Goal: Task Accomplishment & Management: Manage account settings

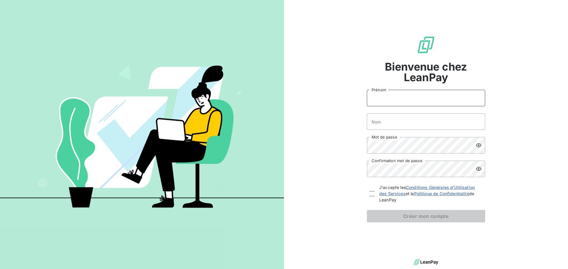
click at [398, 102] on input "Prénom" at bounding box center [426, 98] width 118 height 17
type input "[PERSON_NAME]"
type input "Poux"
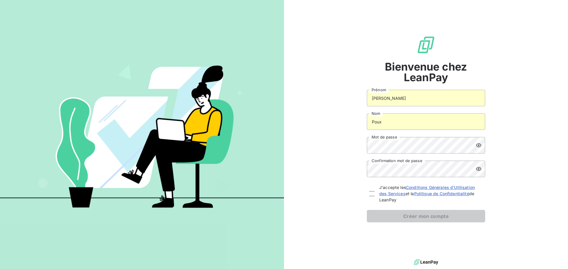
click at [409, 154] on form "[PERSON_NAME] Poux Nom Mot de passe Confirmation mot de passe J'accepte les Con…" at bounding box center [426, 156] width 118 height 133
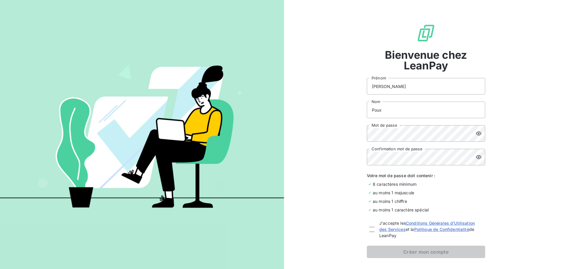
click at [372, 227] on div "J'accepte les Conditions Générales d'Utilisation des Services et la Politique d…" at bounding box center [426, 229] width 118 height 19
click at [372, 230] on div at bounding box center [371, 229] width 5 height 5
checkbox input "true"
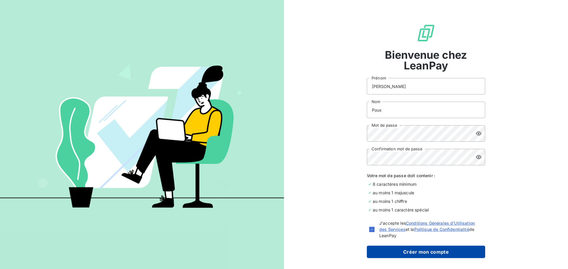
click at [394, 250] on button "Créer mon compte" at bounding box center [426, 252] width 118 height 12
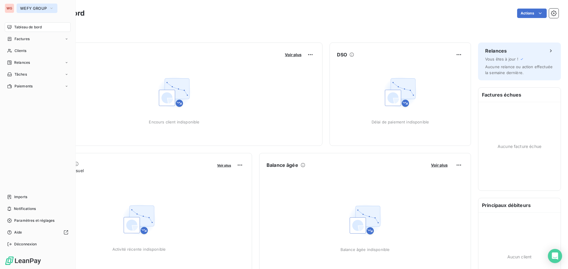
click at [31, 5] on button "WEFY GROUP" at bounding box center [37, 8] width 41 height 9
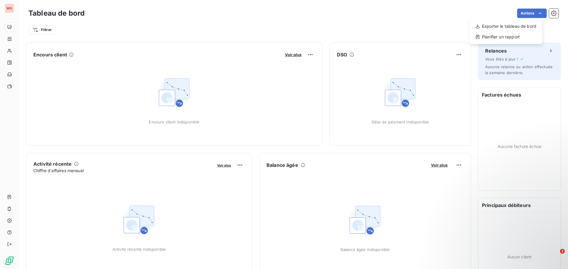
drag, startPoint x: 18, startPoint y: 124, endPoint x: 12, endPoint y: 92, distance: 32.1
click at [18, 122] on html "WG Tableau de bord Actions Exporter le tableau de bord Planifier un rapport Fil…" at bounding box center [284, 134] width 568 height 269
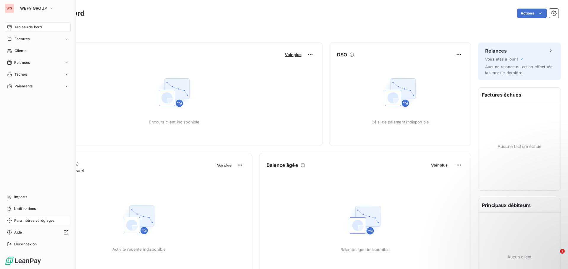
click at [31, 220] on span "Paramètres et réglages" at bounding box center [34, 220] width 40 height 5
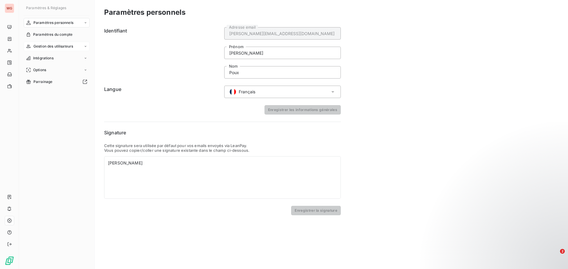
click at [76, 47] on div "Gestion des utilisateurs" at bounding box center [57, 46] width 66 height 9
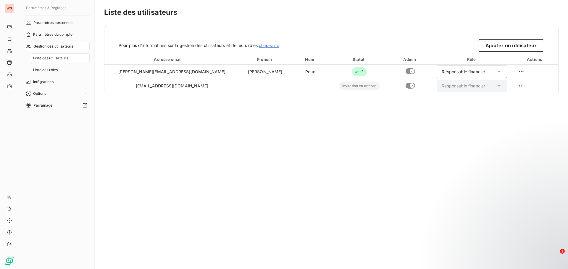
click at [60, 59] on span "Liste des utilisateurs" at bounding box center [50, 58] width 35 height 5
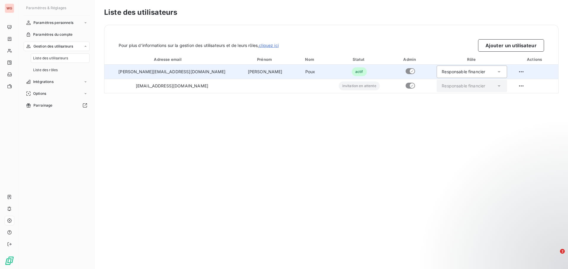
click at [460, 72] on div "Responsable financier" at bounding box center [463, 72] width 43 height 6
click at [490, 70] on div "Responsable financier" at bounding box center [471, 72] width 70 height 12
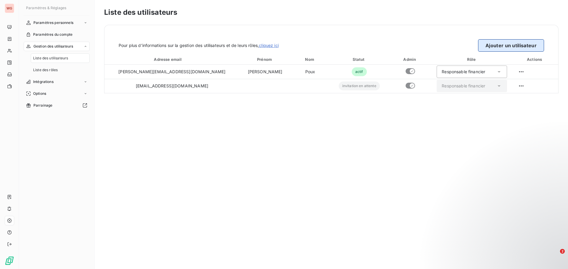
click at [515, 51] on button "Ajouter un utilisateur" at bounding box center [511, 45] width 66 height 12
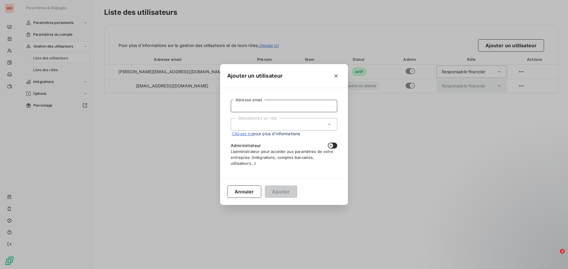
click at [277, 106] on input "Adresse email" at bounding box center [284, 106] width 106 height 12
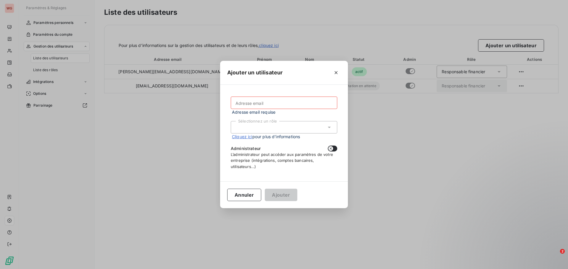
click at [341, 119] on div "Adresse email Adresse email requise Sélectionnez un rôle Cliquez ici pour plus …" at bounding box center [284, 133] width 128 height 96
click at [263, 107] on input "Adresse email" at bounding box center [284, 103] width 106 height 12
click at [340, 122] on div "Adresse email Adresse email requise Sélectionnez un rôle Cliquez ici pour plus …" at bounding box center [284, 133] width 114 height 82
click at [348, 119] on div "Ajouter un utilisateur Adresse email Adresse email requise Sélectionnez un rôle…" at bounding box center [284, 134] width 568 height 269
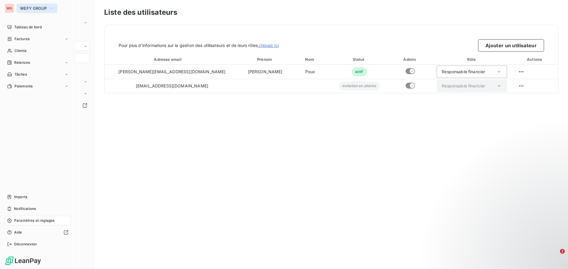
click at [49, 7] on icon "button" at bounding box center [51, 8] width 5 height 6
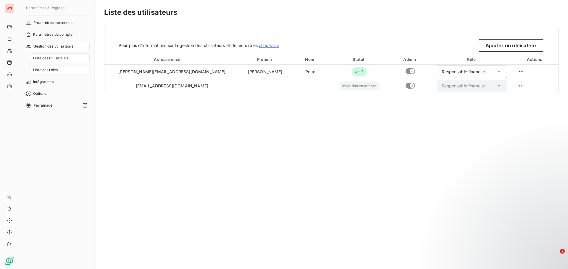
click at [61, 71] on div "Liste des rôles" at bounding box center [60, 69] width 59 height 9
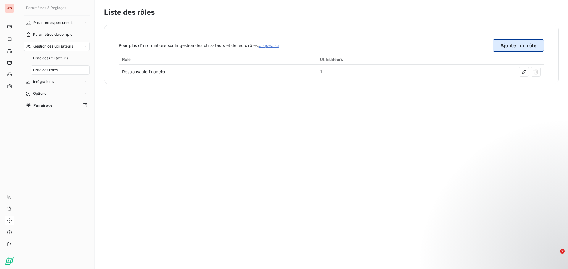
click at [524, 47] on button "Ajouter un rôle" at bounding box center [518, 45] width 51 height 12
click at [74, 94] on div "Options" at bounding box center [57, 93] width 66 height 9
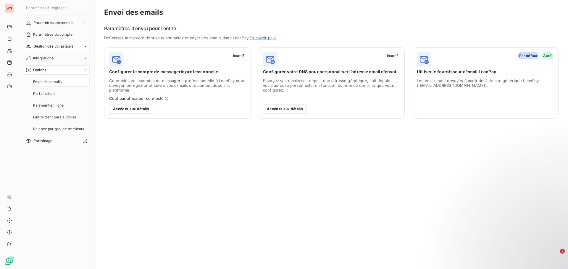
click at [85, 47] on icon at bounding box center [86, 47] width 4 height 4
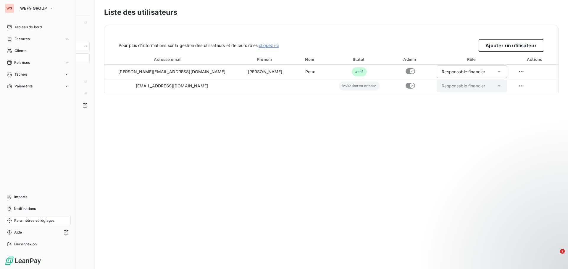
click at [5, 7] on div "WG" at bounding box center [9, 8] width 9 height 9
click at [30, 5] on button "WEFY GROUP" at bounding box center [37, 8] width 41 height 9
click at [72, 130] on div "WG WEFY GROUP Rechercher une entité DI DIGILINX WG WEFY GROUP Vue consolidée Ta…" at bounding box center [38, 134] width 76 height 269
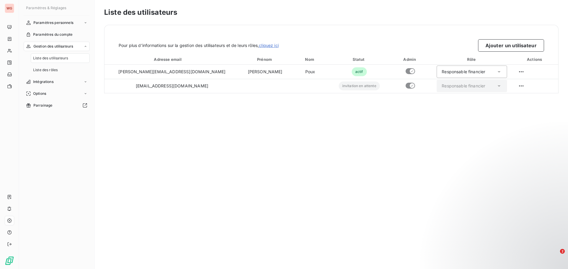
click at [53, 59] on span "Liste des utilisateurs" at bounding box center [50, 58] width 35 height 5
click at [503, 45] on button "Ajouter un utilisateur" at bounding box center [511, 45] width 66 height 12
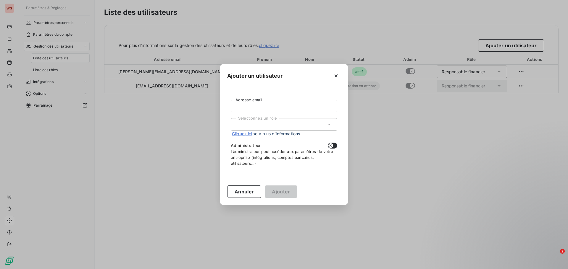
click at [304, 110] on input "Adresse email" at bounding box center [284, 106] width 106 height 12
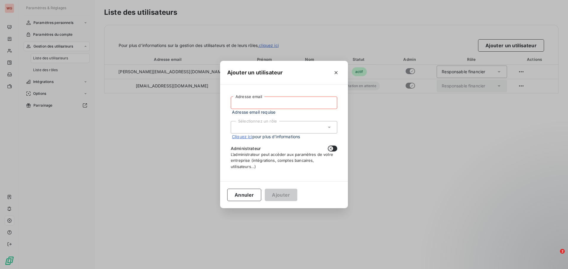
paste input "[EMAIL_ADDRESS][DOMAIN_NAME]"
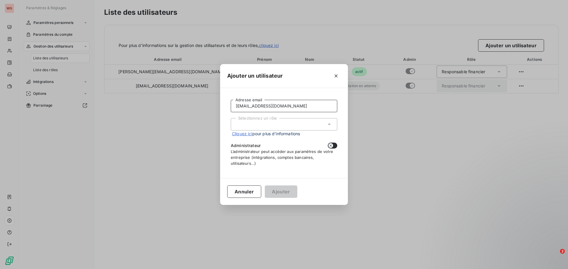
type input "[EMAIL_ADDRESS][DOMAIN_NAME]"
click at [256, 124] on div "Sélectionnez un rôle" at bounding box center [284, 124] width 106 height 12
click at [258, 135] on li "Responsable financier" at bounding box center [284, 137] width 106 height 10
click at [332, 146] on icon "button" at bounding box center [330, 145] width 5 height 5
checkbox input "true"
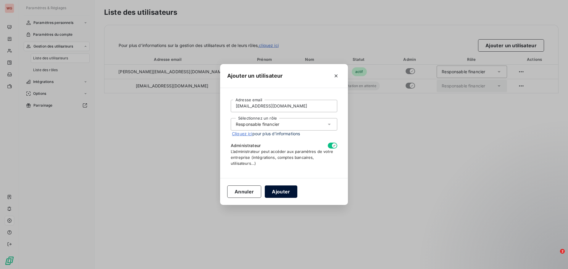
click at [282, 193] on button "Ajouter" at bounding box center [281, 192] width 32 height 12
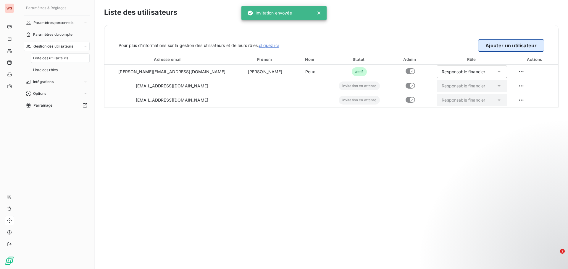
click at [520, 48] on button "Ajouter un utilisateur" at bounding box center [511, 45] width 66 height 12
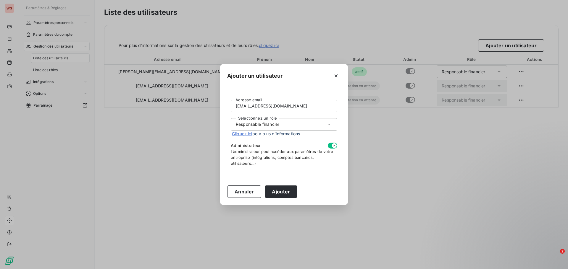
click at [269, 105] on input "[EMAIL_ADDRESS][DOMAIN_NAME]" at bounding box center [284, 106] width 106 height 12
click at [269, 104] on input "[EMAIL_ADDRESS][DOMAIN_NAME]" at bounding box center [284, 106] width 106 height 12
paste input "[PERSON_NAME].torre"
type input "[EMAIL_ADDRESS][DOMAIN_NAME]"
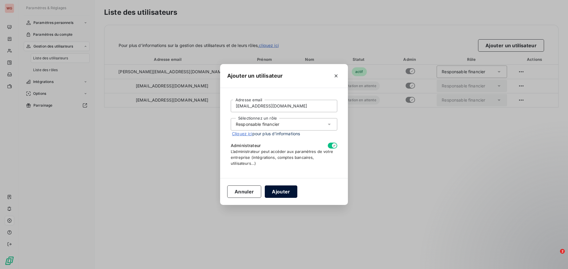
click at [285, 192] on button "Ajouter" at bounding box center [281, 192] width 32 height 12
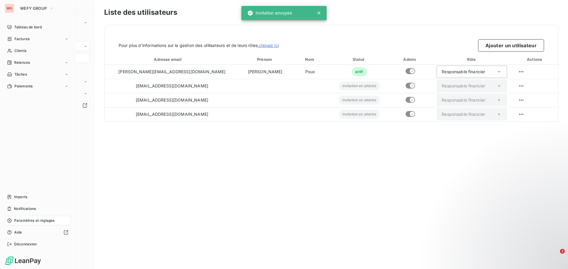
click at [11, 11] on div "WG" at bounding box center [9, 8] width 9 height 9
click at [40, 9] on span "WEFY GROUP" at bounding box center [33, 8] width 27 height 5
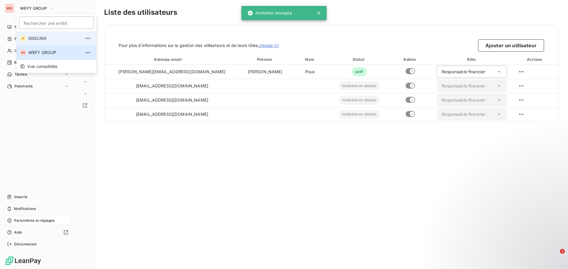
click at [42, 38] on span "DIGILINX" at bounding box center [54, 38] width 52 height 6
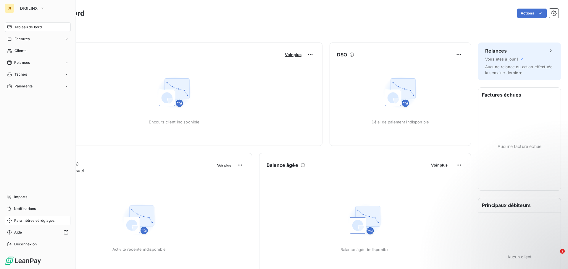
click at [25, 222] on span "Paramètres et réglages" at bounding box center [34, 220] width 40 height 5
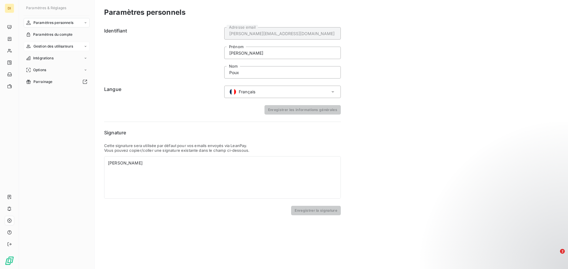
click at [60, 43] on div "Gestion des utilisateurs" at bounding box center [57, 46] width 66 height 9
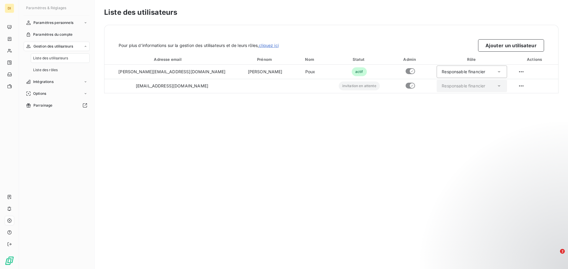
click at [50, 57] on span "Liste des utilisateurs" at bounding box center [50, 58] width 35 height 5
click at [63, 56] on span "Liste des utilisateurs" at bounding box center [50, 58] width 35 height 5
click at [514, 45] on button "Ajouter un utilisateur" at bounding box center [511, 45] width 66 height 12
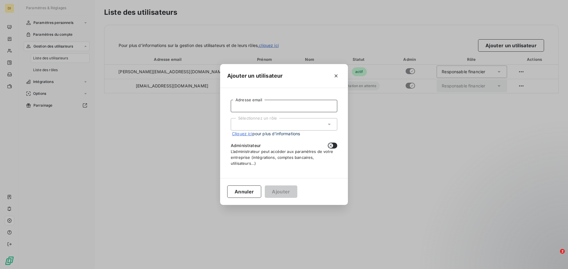
click at [279, 109] on input "Adresse email" at bounding box center [284, 106] width 106 height 12
paste input "[EMAIL_ADDRESS][DOMAIN_NAME]"
type input "[EMAIL_ADDRESS][DOMAIN_NAME]"
click at [270, 123] on div "Sélectionnez un rôle" at bounding box center [284, 124] width 106 height 12
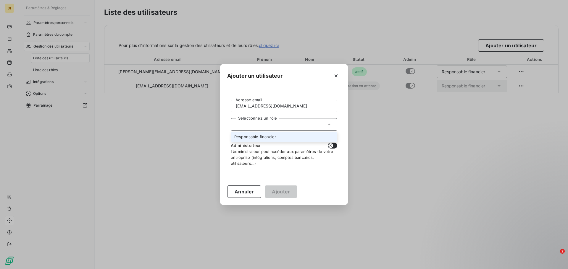
click at [268, 136] on li "Responsable financier" at bounding box center [284, 137] width 106 height 10
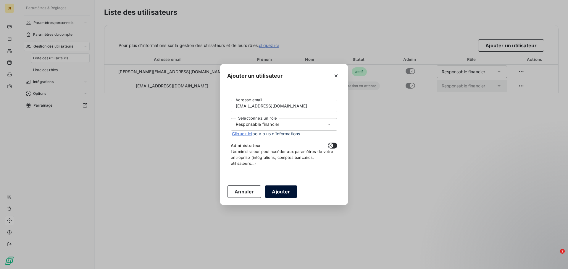
click at [279, 196] on button "Ajouter" at bounding box center [281, 192] width 32 height 12
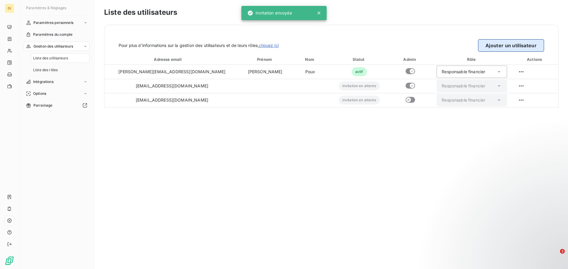
click at [502, 45] on button "Ajouter un utilisateur" at bounding box center [511, 45] width 66 height 12
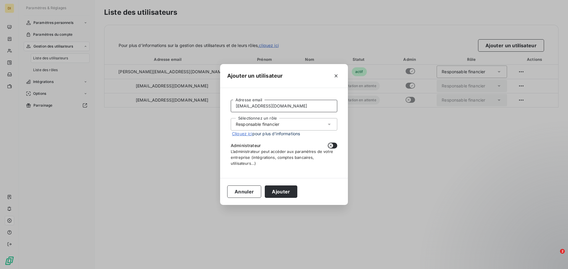
click at [259, 105] on input "[EMAIL_ADDRESS][DOMAIN_NAME]" at bounding box center [284, 106] width 106 height 12
type input "[EMAIL_ADDRESS][DOMAIN_NAME]"
click at [283, 190] on button "Ajouter" at bounding box center [281, 192] width 32 height 12
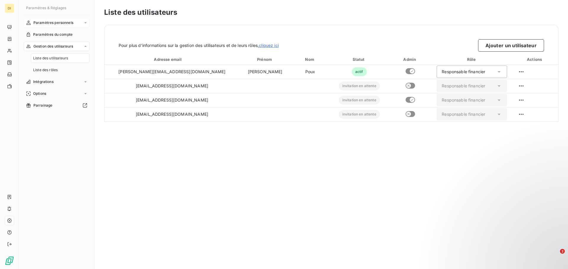
click at [81, 24] on div "Paramètres personnels" at bounding box center [57, 22] width 66 height 9
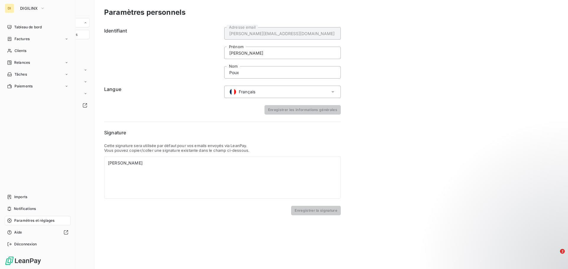
click at [8, 10] on div "DI" at bounding box center [9, 8] width 9 height 9
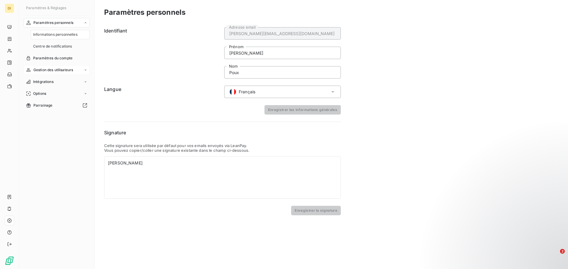
click at [85, 69] on icon at bounding box center [86, 70] width 4 height 4
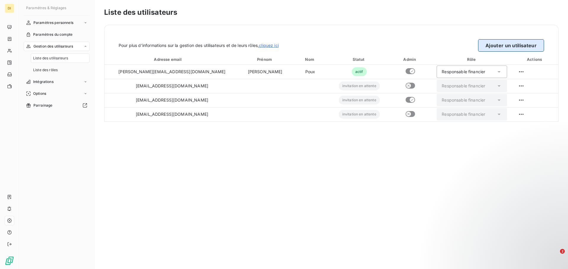
click at [506, 44] on button "Ajouter un utilisateur" at bounding box center [511, 45] width 66 height 12
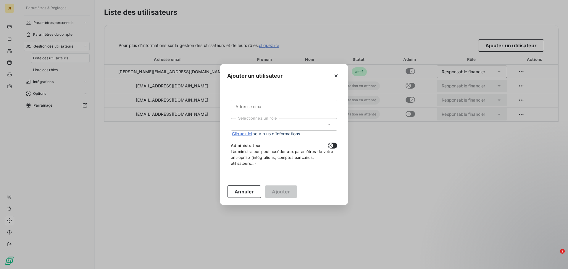
click at [263, 99] on div "Adresse email Sélectionnez un rôle Cliquez ici pour plus d’informations Adminis…" at bounding box center [284, 133] width 114 height 76
click at [261, 109] on input "Adresse email" at bounding box center [284, 106] width 106 height 12
paste input "[PERSON_NAME][EMAIL_ADDRESS][DOMAIN_NAME]"
type input "[PERSON_NAME][EMAIL_ADDRESS][DOMAIN_NAME]"
click at [259, 124] on div "Sélectionnez un rôle" at bounding box center [284, 124] width 106 height 12
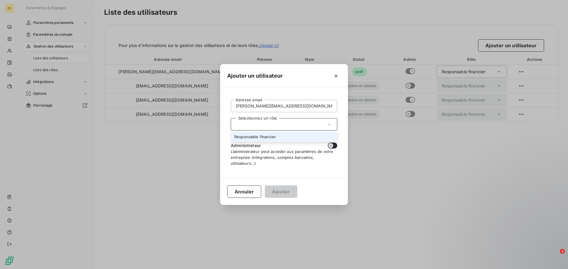
click at [256, 139] on li "Responsable financier" at bounding box center [284, 137] width 106 height 10
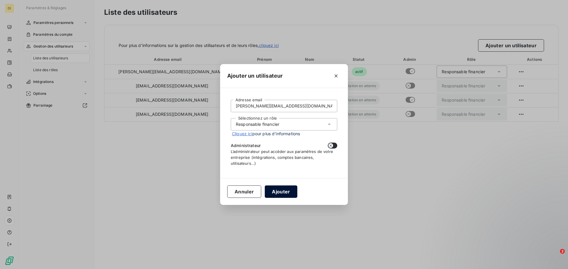
click at [281, 192] on button "Ajouter" at bounding box center [281, 192] width 32 height 12
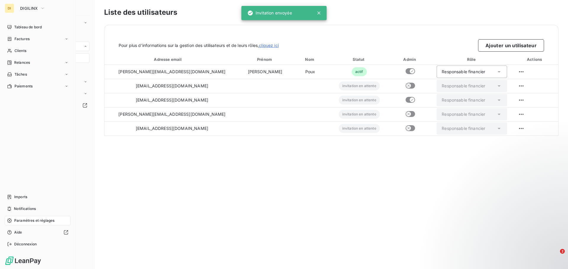
click at [9, 8] on div "DI" at bounding box center [9, 8] width 9 height 9
click at [20, 7] on button "DIGILINX" at bounding box center [33, 8] width 32 height 9
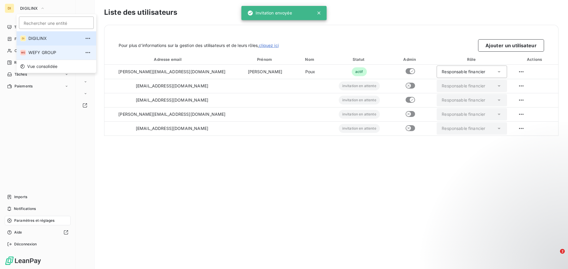
click at [49, 50] on span "WEFY GROUP" at bounding box center [54, 53] width 52 height 6
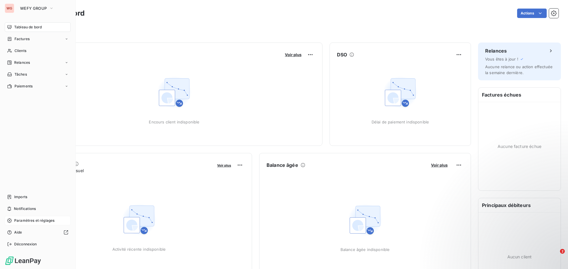
click at [34, 222] on span "Paramètres et réglages" at bounding box center [34, 220] width 40 height 5
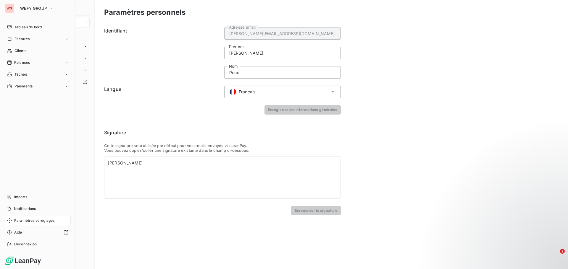
click at [41, 221] on span "Paramètres et réglages" at bounding box center [34, 220] width 40 height 5
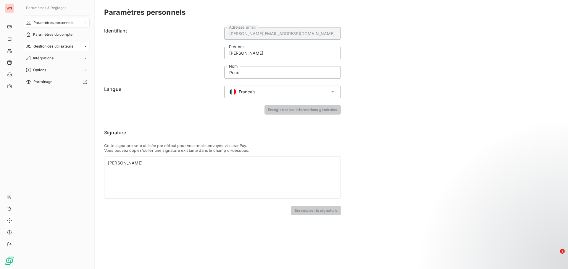
click at [84, 49] on div "Gestion des utilisateurs" at bounding box center [57, 46] width 66 height 9
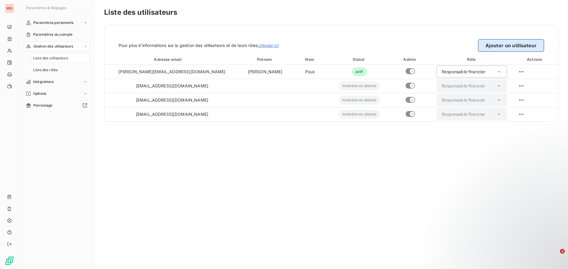
drag, startPoint x: 499, startPoint y: 52, endPoint x: 498, endPoint y: 47, distance: 5.6
click at [499, 50] on div "Pour plus d’informations sur la gestion des utilisateurs et de leurs rôles, cli…" at bounding box center [331, 73] width 454 height 97
click at [498, 46] on button "Ajouter un utilisateur" at bounding box center [511, 45] width 66 height 12
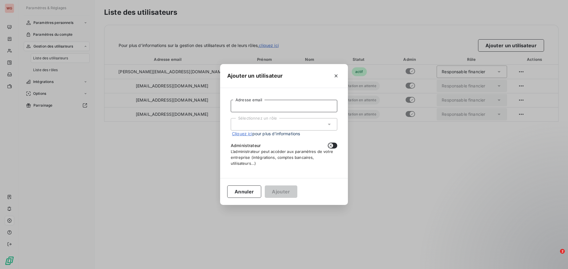
click at [293, 109] on input "Adresse email" at bounding box center [284, 106] width 106 height 12
paste input "[PERSON_NAME][EMAIL_ADDRESS][DOMAIN_NAME]"
type input "[PERSON_NAME][EMAIL_ADDRESS][DOMAIN_NAME]"
click at [283, 124] on div "Sélectionnez un rôle" at bounding box center [284, 124] width 106 height 12
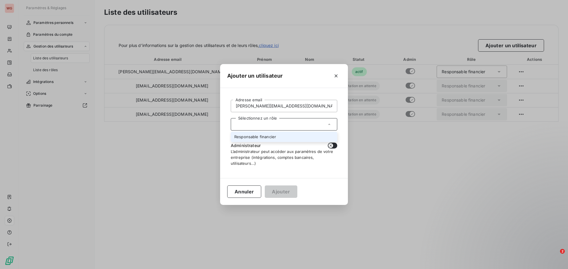
click at [276, 139] on li "Responsable financier" at bounding box center [284, 137] width 106 height 10
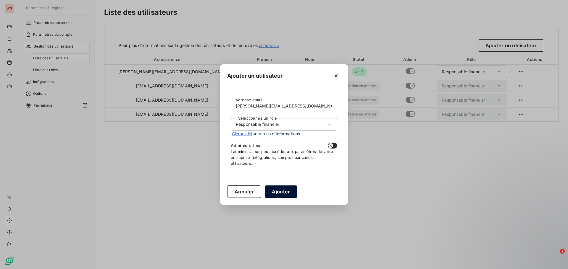
click at [284, 188] on button "Ajouter" at bounding box center [281, 192] width 32 height 12
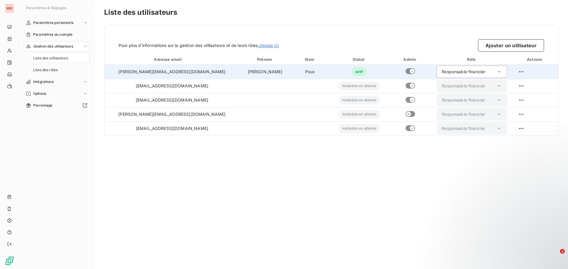
click at [341, 72] on td "actif" at bounding box center [359, 72] width 59 height 14
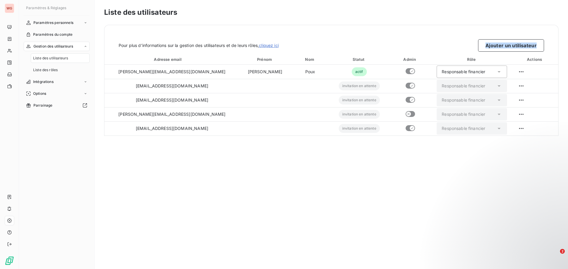
drag, startPoint x: 423, startPoint y: 171, endPoint x: 340, endPoint y: 44, distance: 152.5
click at [340, 44] on div "Liste des utilisateurs Pour plus d’informations sur la gestion des utilisateurs…" at bounding box center [331, 134] width 473 height 269
click at [393, 176] on div "Liste des utilisateurs Pour plus d’informations sur la gestion des utilisateurs…" at bounding box center [331, 134] width 473 height 269
click at [57, 70] on span "Liste des rôles" at bounding box center [45, 69] width 25 height 5
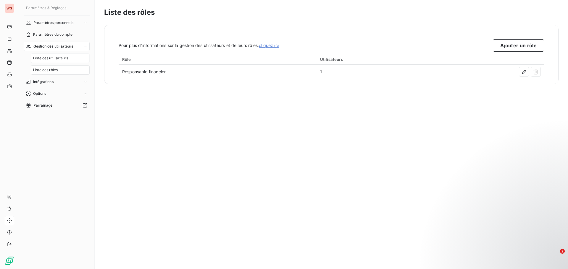
click at [62, 55] on div "Liste des utilisateurs" at bounding box center [60, 58] width 59 height 9
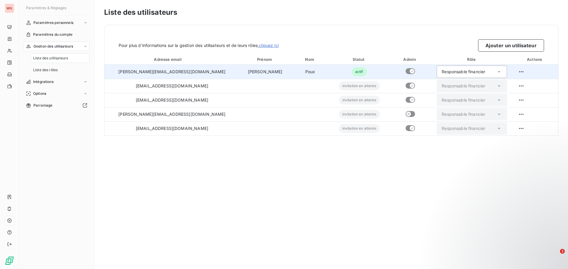
click at [487, 68] on div "Responsable financier" at bounding box center [471, 72] width 70 height 12
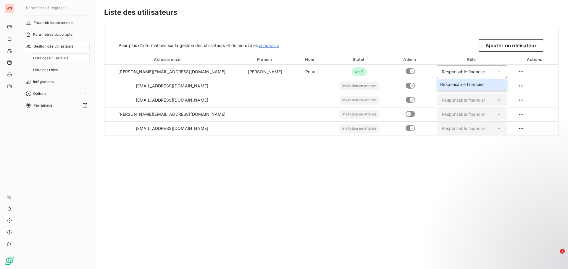
click at [424, 227] on div "Liste des utilisateurs Pour plus d’informations sur la gestion des utilisateurs…" at bounding box center [331, 134] width 473 height 269
click at [404, 59] on div "Admin" at bounding box center [409, 59] width 41 height 6
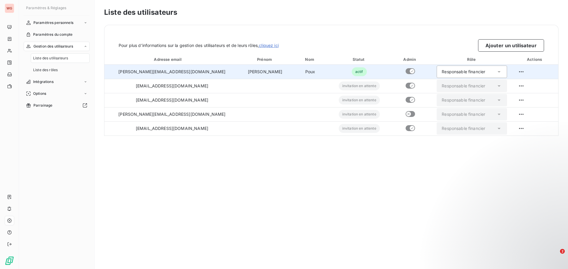
click at [496, 75] on div "Responsable financier" at bounding box center [471, 72] width 70 height 12
click at [517, 71] on html "WG Paramètres & Réglages Paramètres personnels Paramètres du compte Gestion des…" at bounding box center [284, 134] width 568 height 269
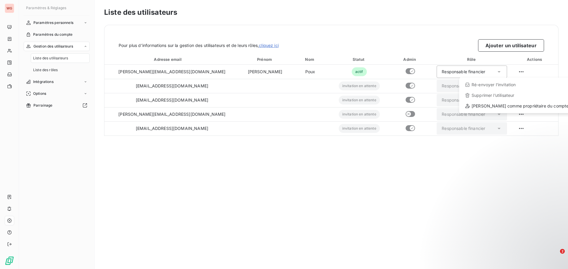
click at [311, 197] on html "WG Paramètres & Réglages Paramètres personnels Paramètres du compte Gestion des…" at bounding box center [284, 134] width 568 height 269
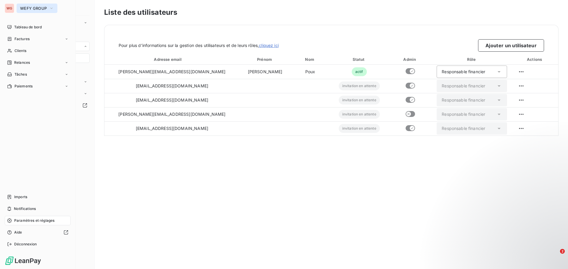
click at [56, 9] on button "WEFY GROUP" at bounding box center [37, 8] width 41 height 9
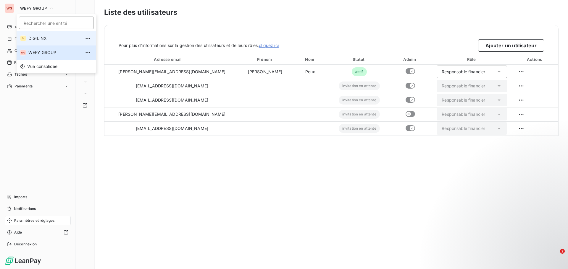
click at [38, 37] on span "DIGILINX" at bounding box center [54, 38] width 52 height 6
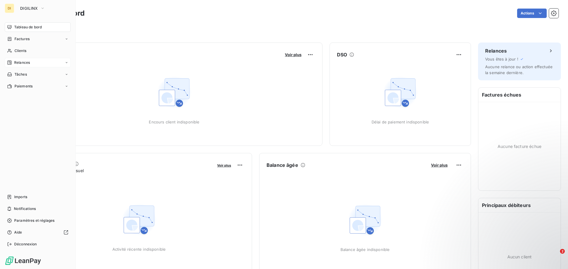
click at [49, 63] on div "Relances" at bounding box center [38, 62] width 66 height 9
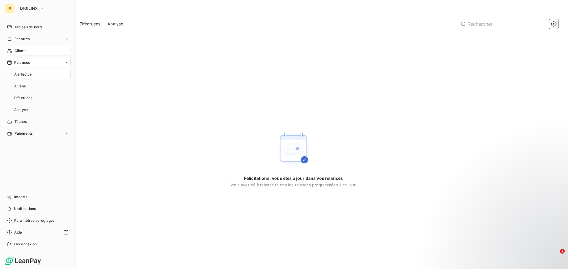
click at [20, 49] on span "Clients" at bounding box center [20, 50] width 12 height 5
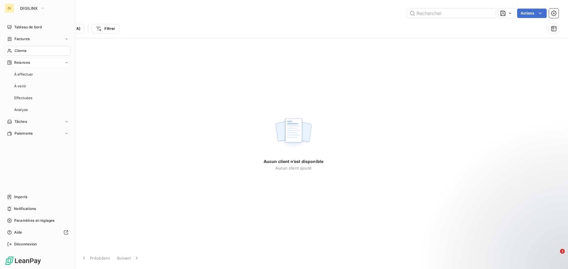
click at [65, 62] on icon at bounding box center [67, 63] width 4 height 4
